Goal: Browse casually

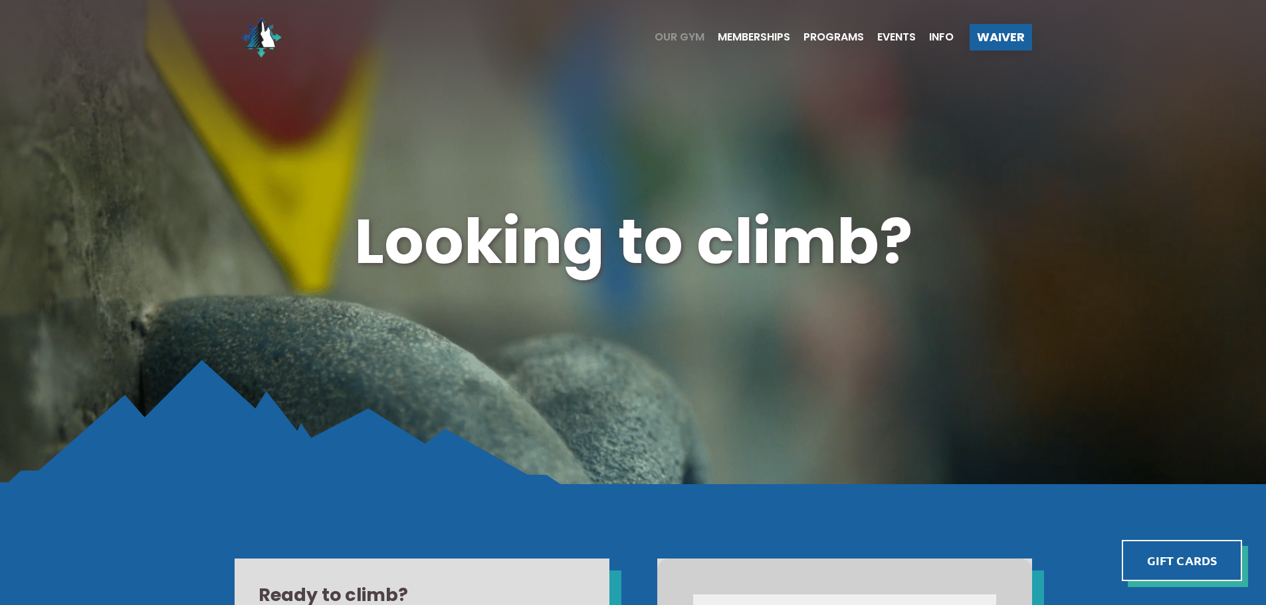
click at [692, 35] on span "Our Gym" at bounding box center [680, 37] width 50 height 11
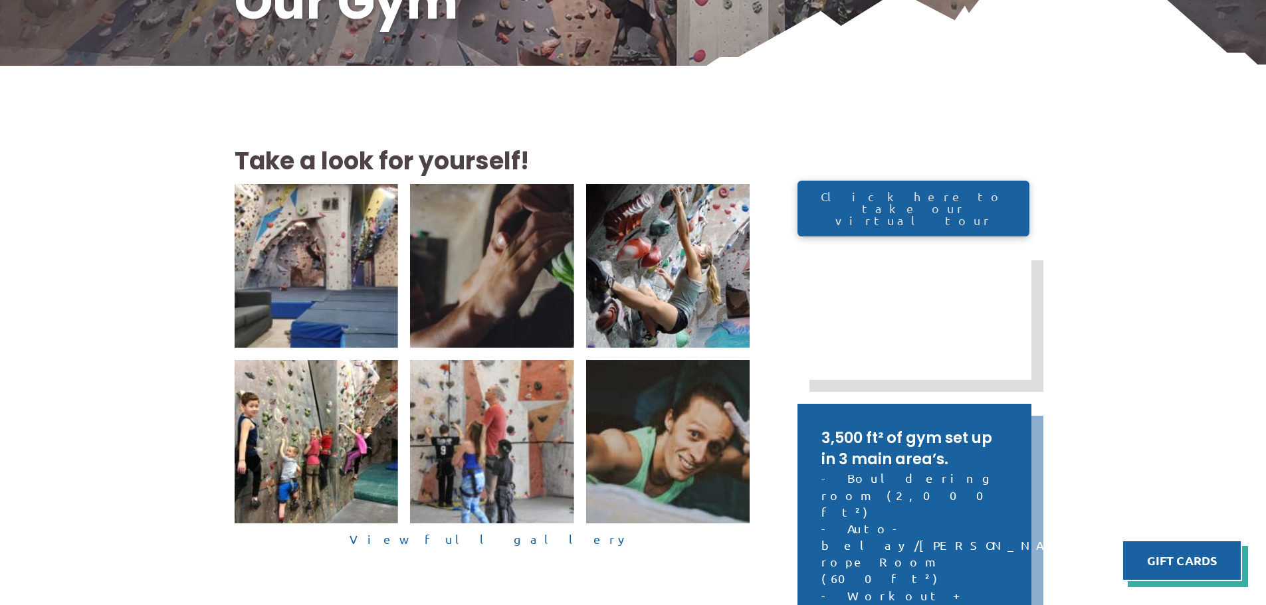
scroll to position [266, 0]
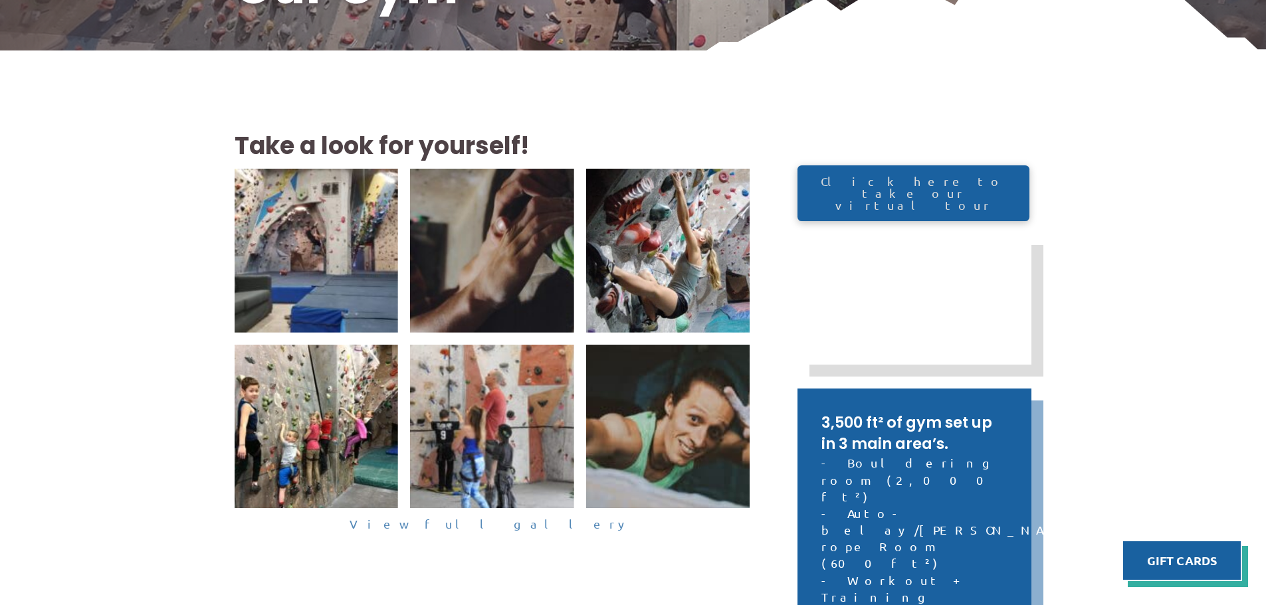
click at [463, 524] on link "View full gallery" at bounding box center [493, 524] width 516 height 21
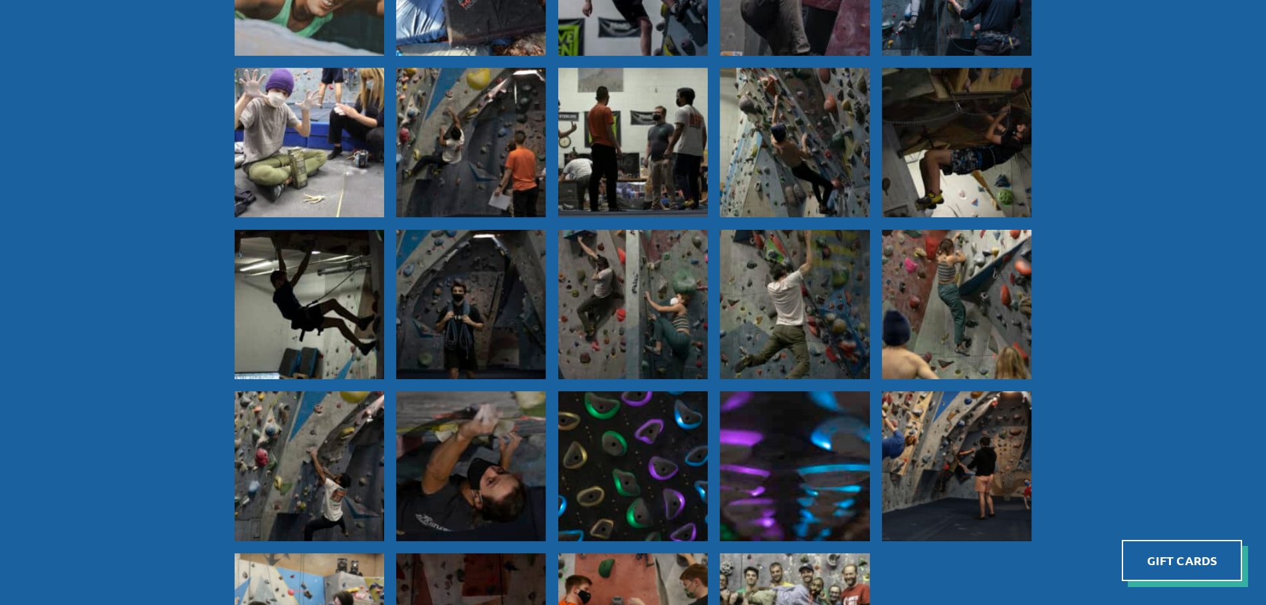
scroll to position [930, 0]
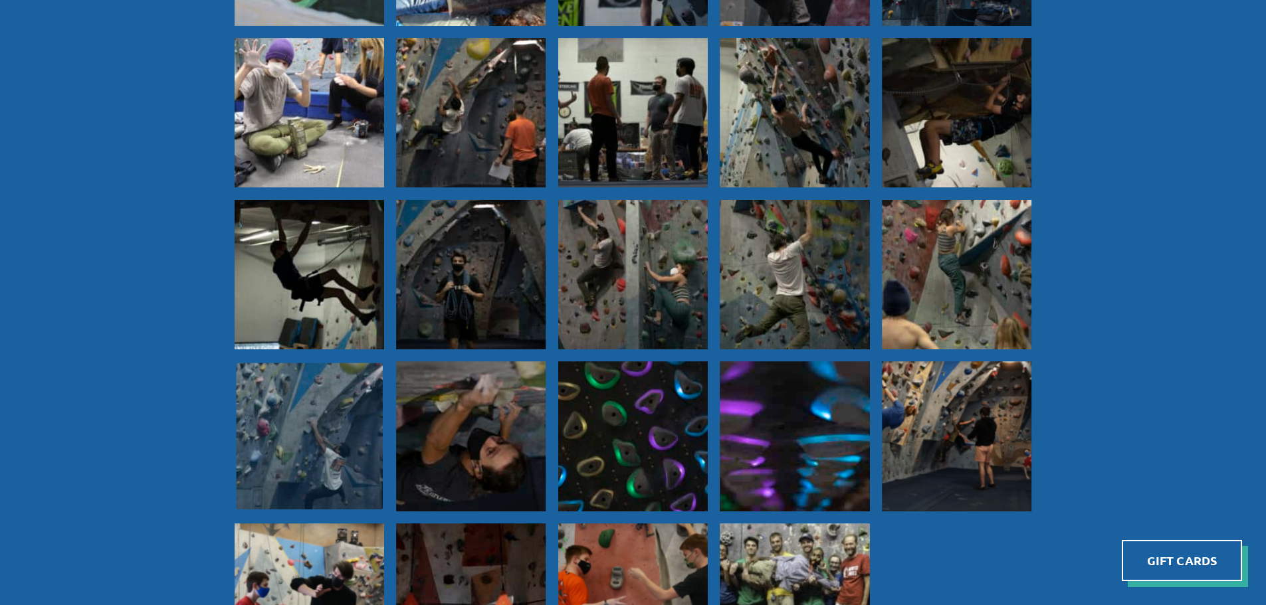
click at [370, 390] on img at bounding box center [309, 436] width 147 height 147
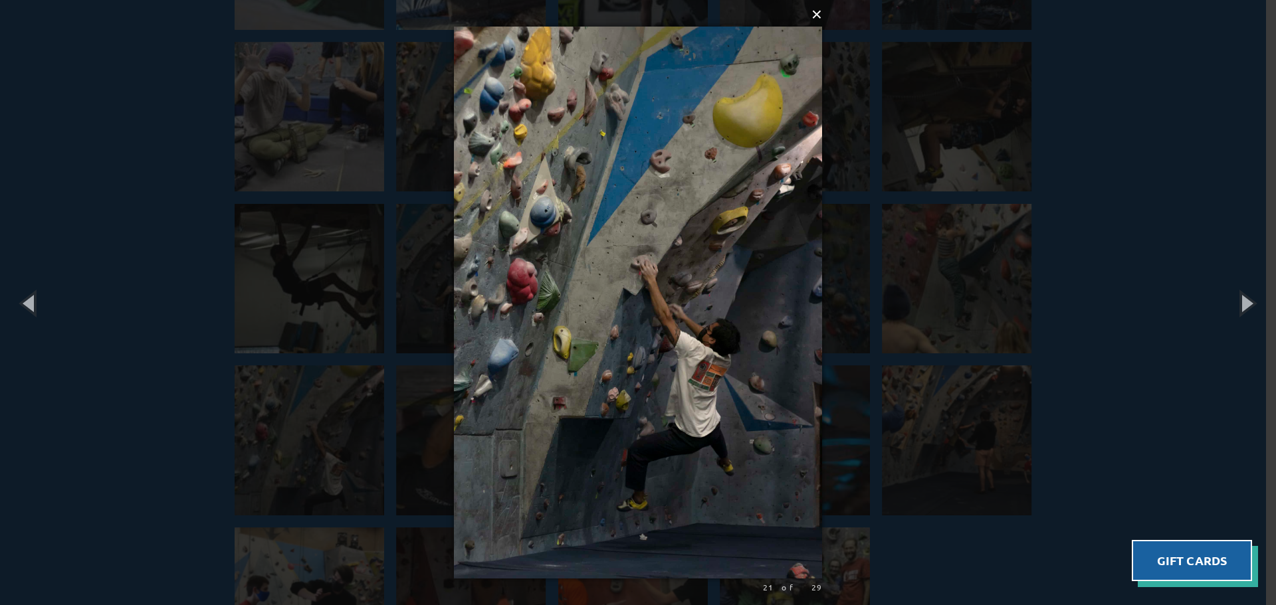
click at [819, 19] on button "×" at bounding box center [642, 14] width 368 height 29
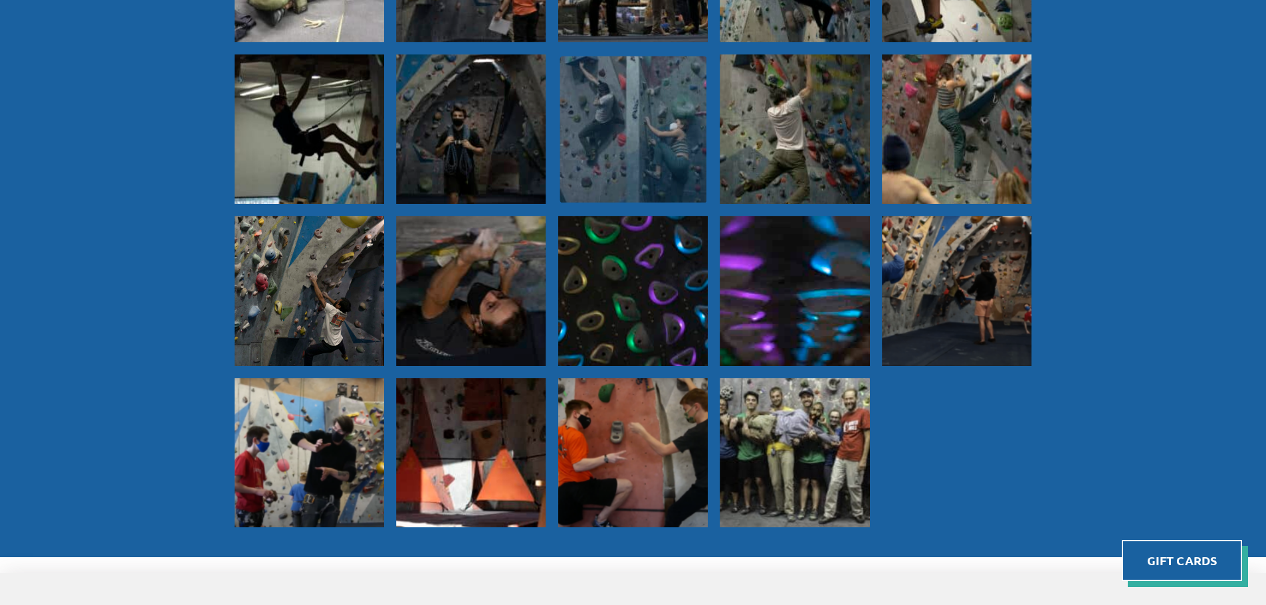
scroll to position [1245, 0]
